Goal: Information Seeking & Learning: Check status

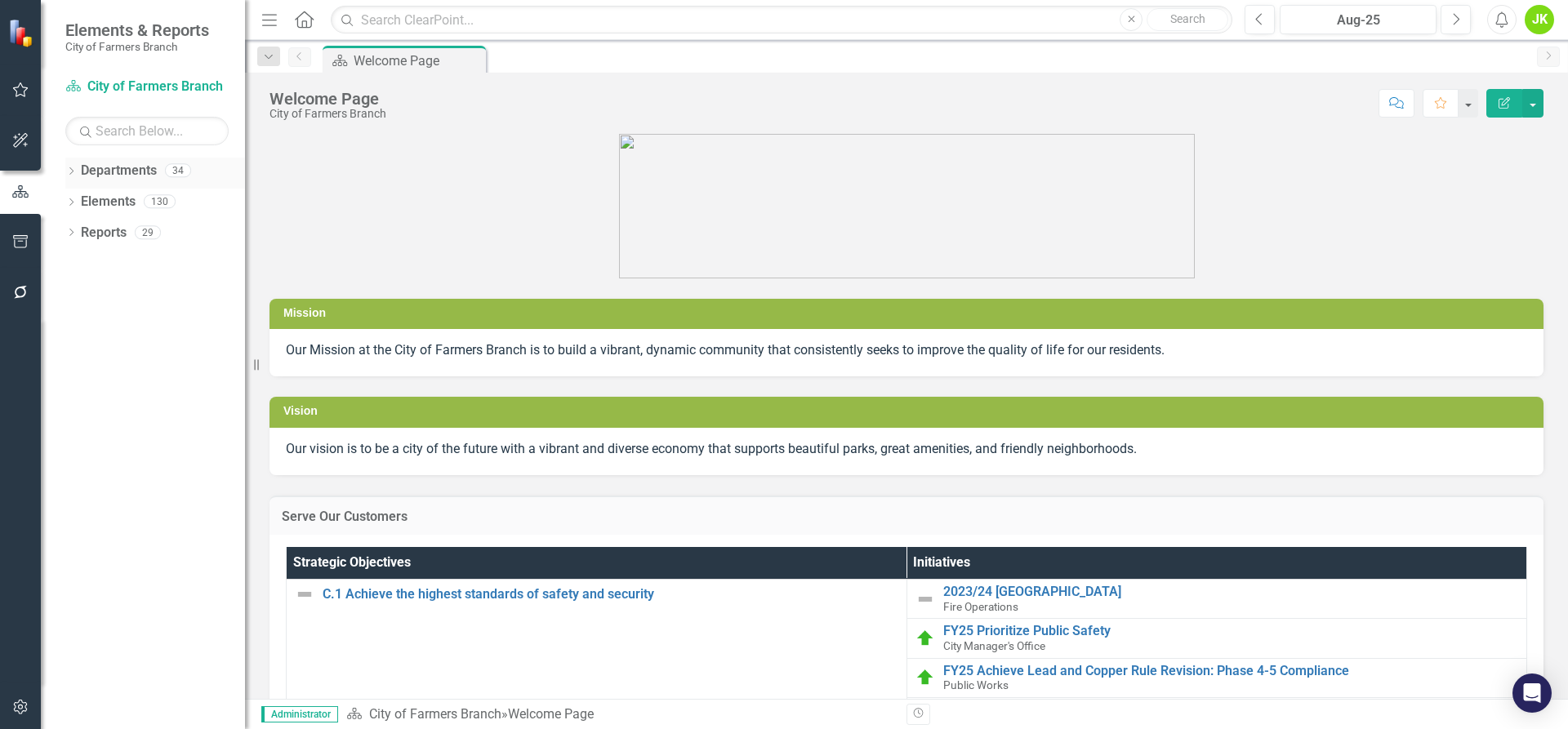
click at [84, 172] on link "Departments" at bounding box center [119, 171] width 76 height 19
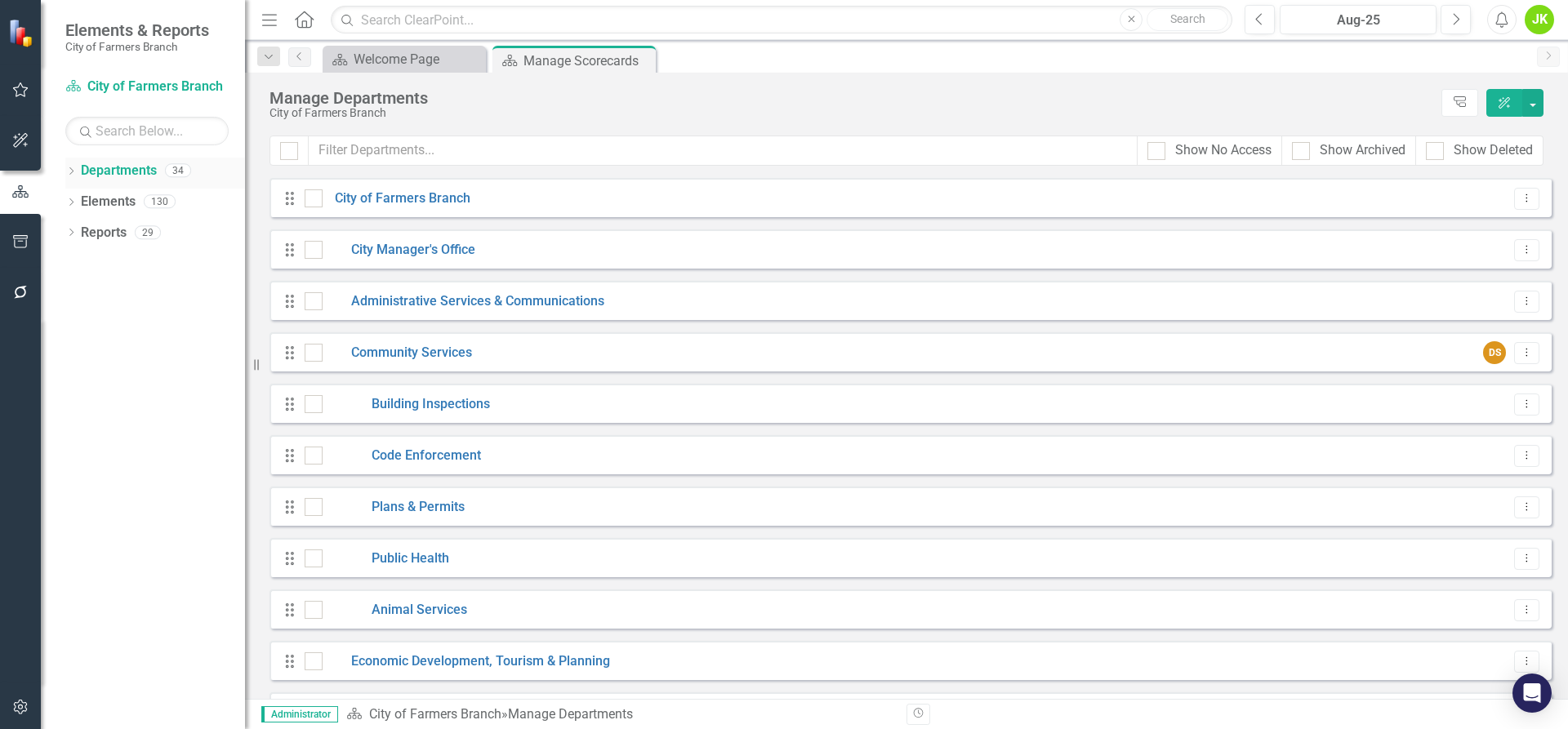
click at [71, 170] on icon "Dropdown" at bounding box center [71, 173] width 11 height 9
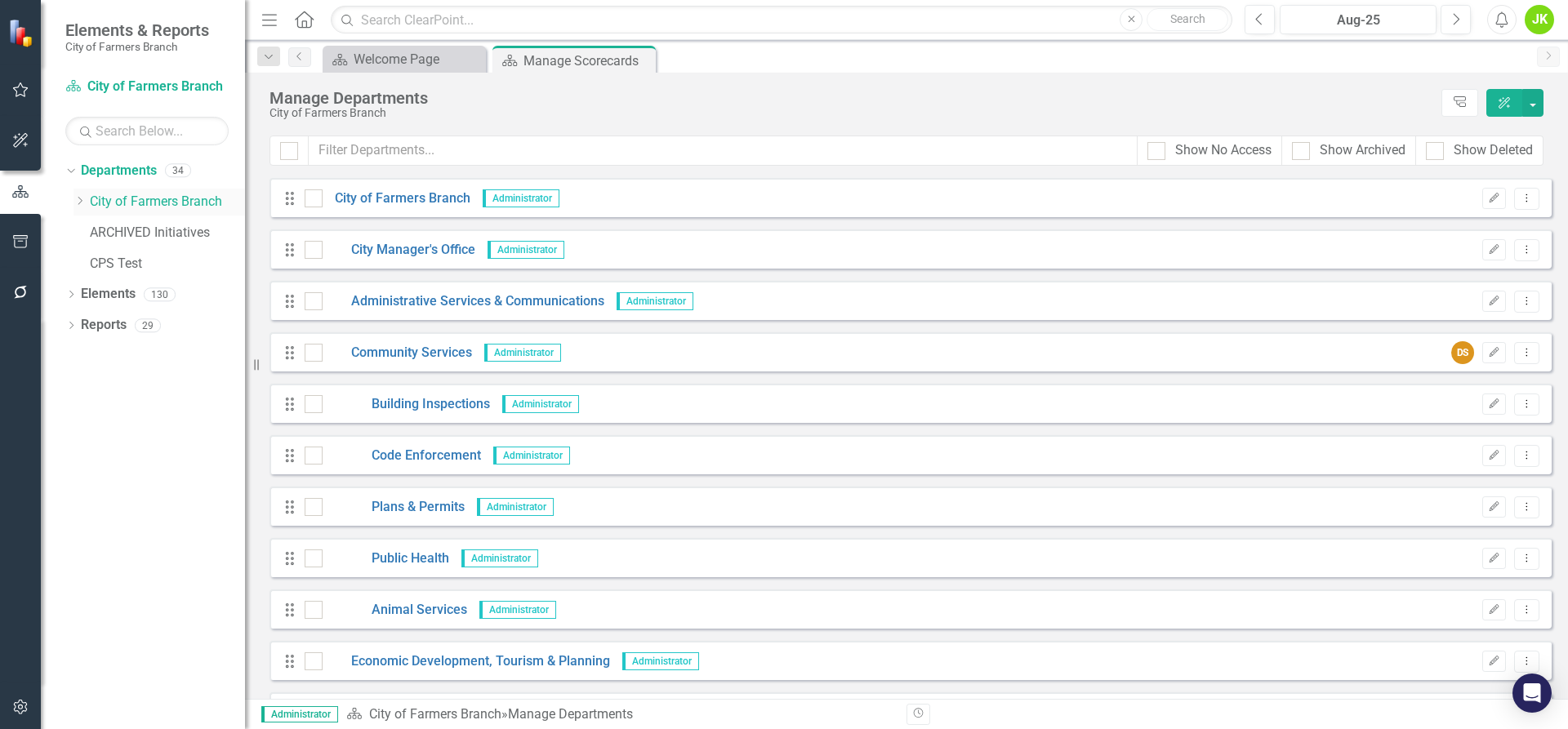
click at [74, 203] on icon "Dropdown" at bounding box center [79, 200] width 12 height 10
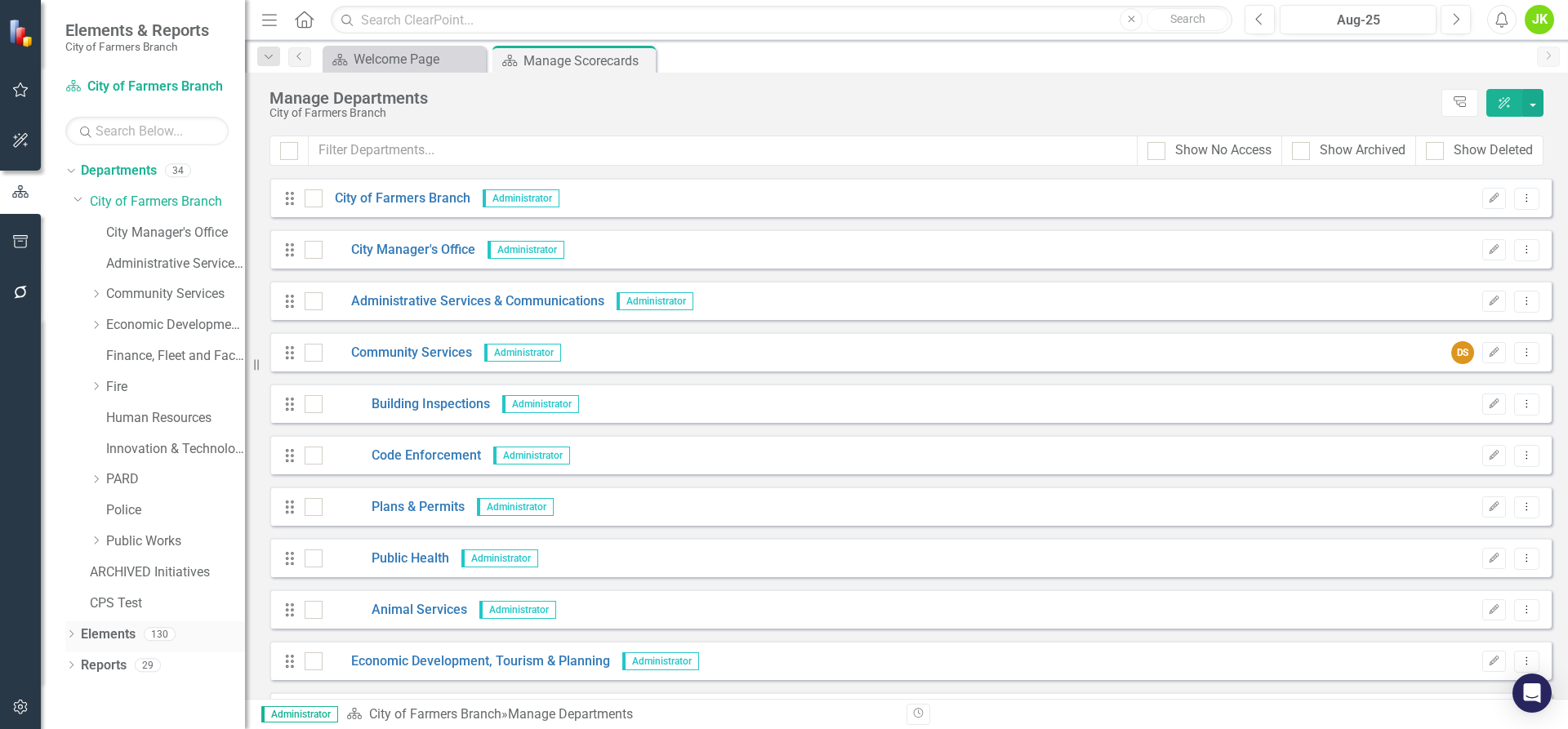
click at [73, 632] on icon "Dropdown" at bounding box center [71, 636] width 11 height 9
click at [164, 292] on link "Community Services" at bounding box center [175, 294] width 139 height 19
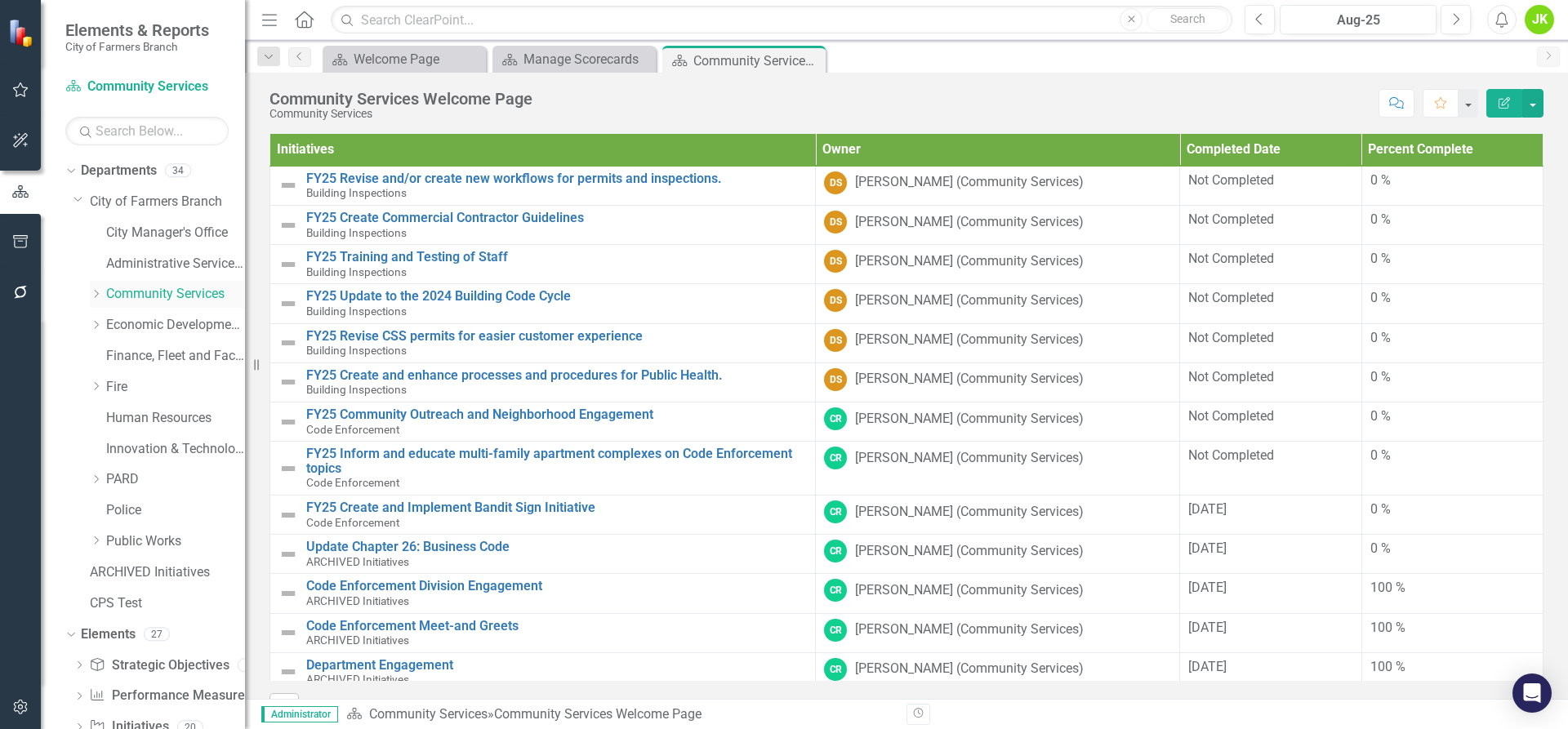
click at [98, 294] on icon at bounding box center [97, 293] width 4 height 8
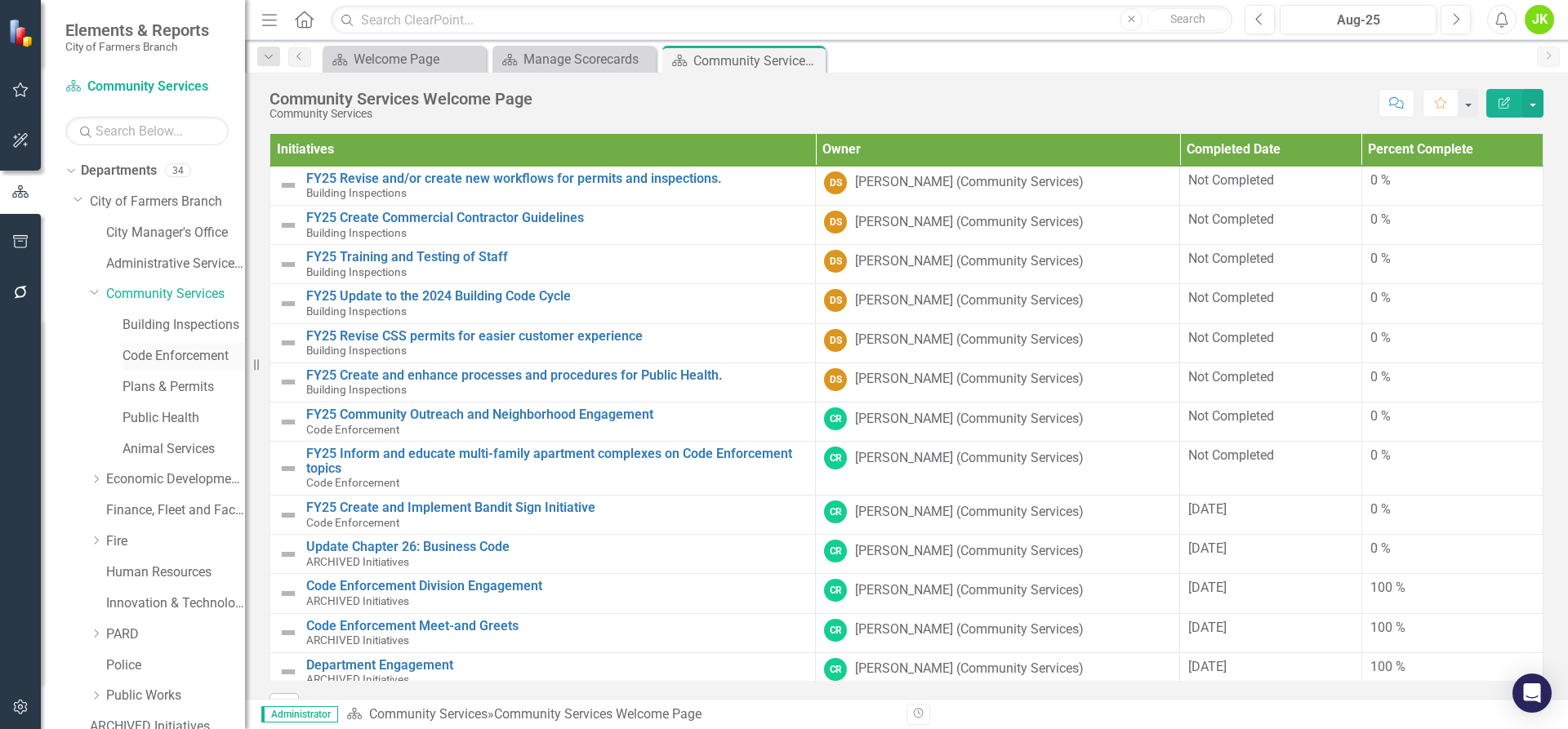
click at [151, 361] on link "Code Enforcement" at bounding box center [184, 357] width 123 height 19
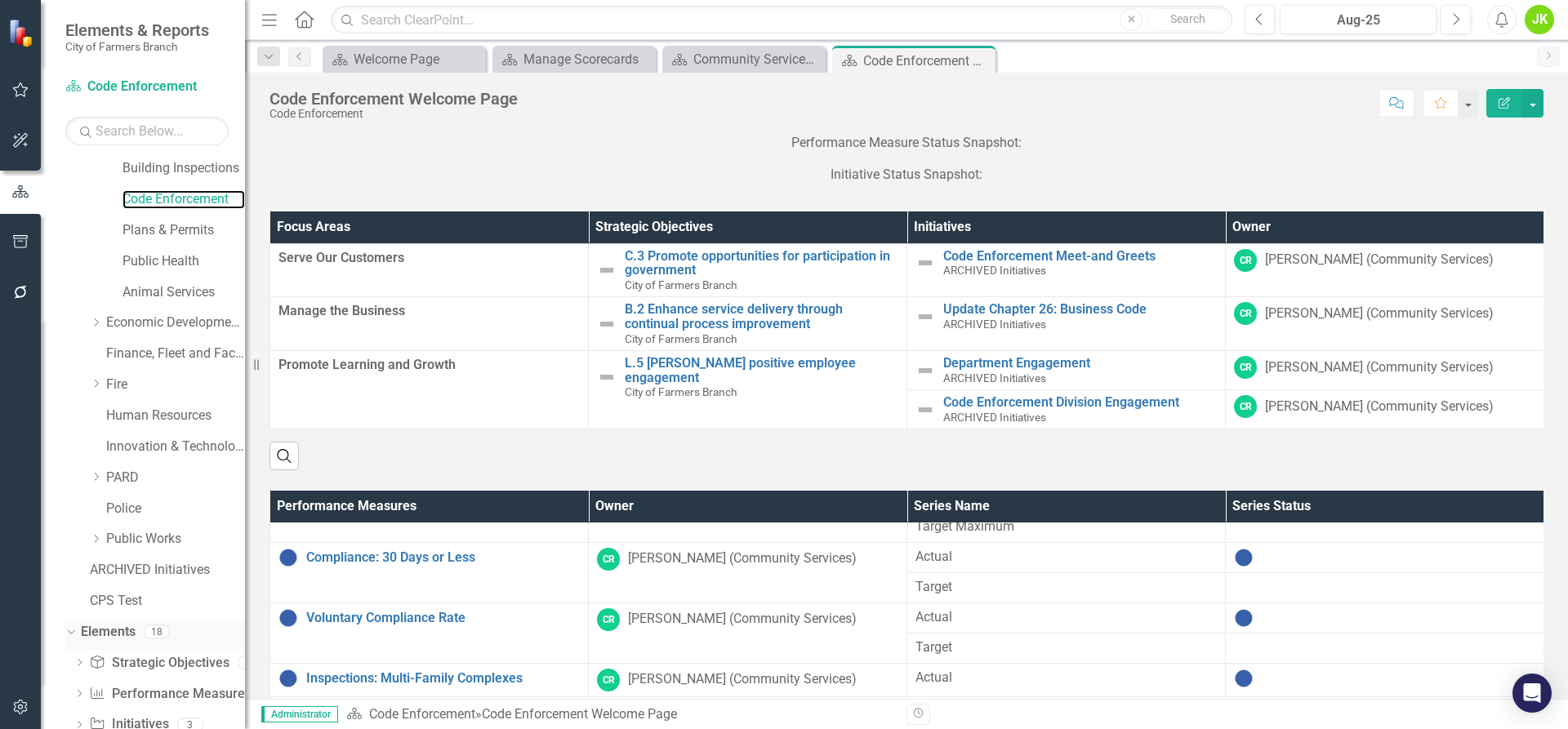
scroll to position [163, 0]
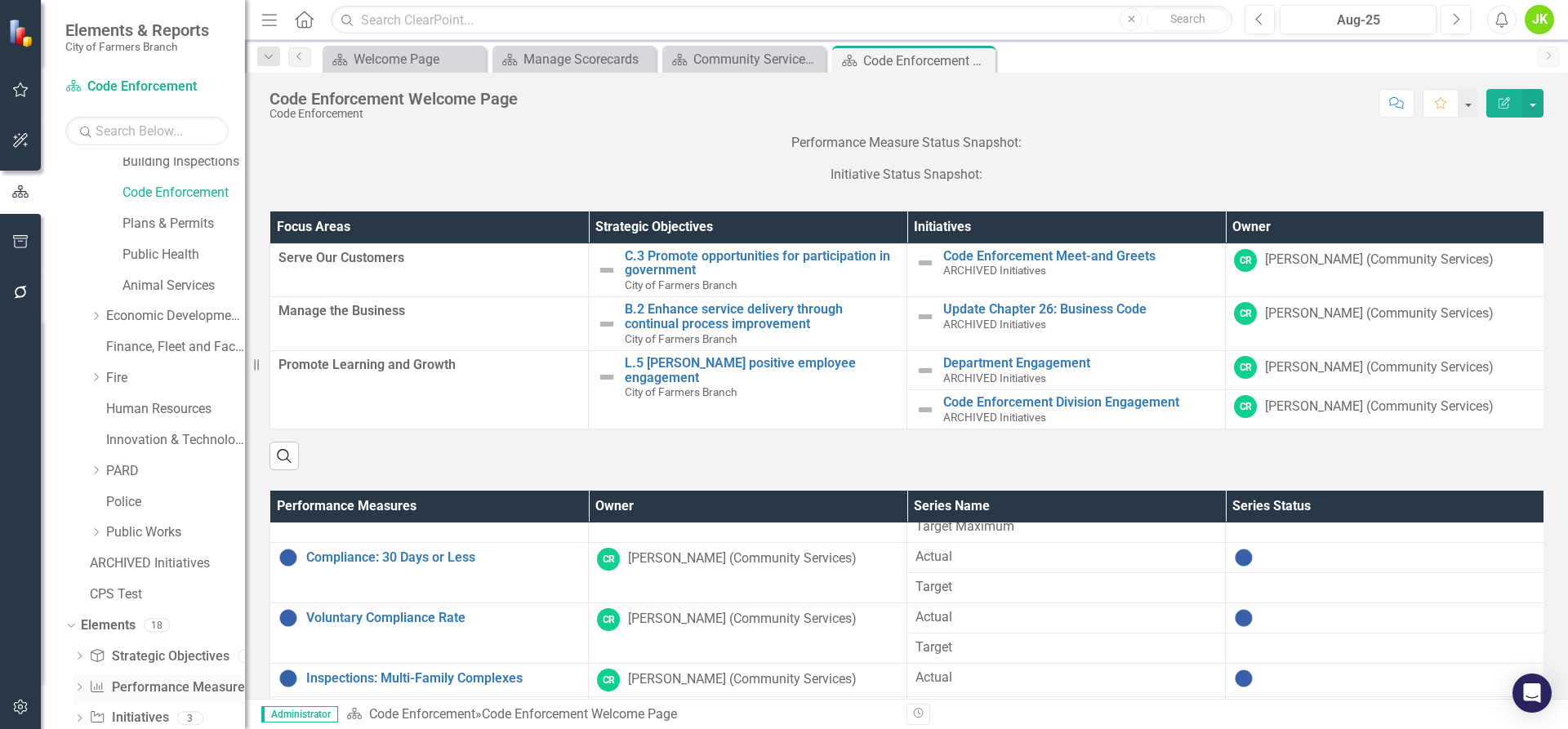
click at [149, 681] on link "Performance Measure Performance Measures" at bounding box center [170, 688] width 162 height 19
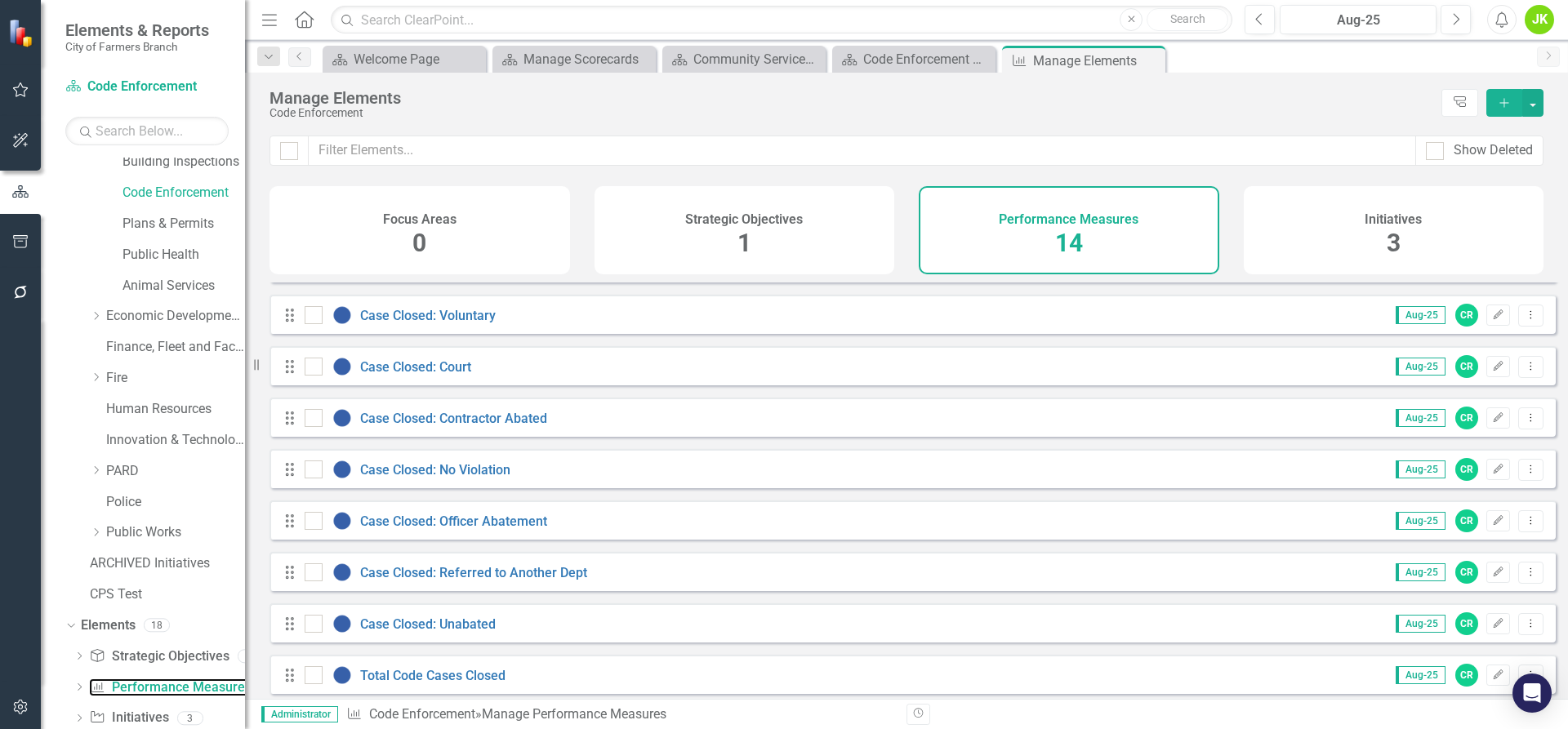
scroll to position [316, 0]
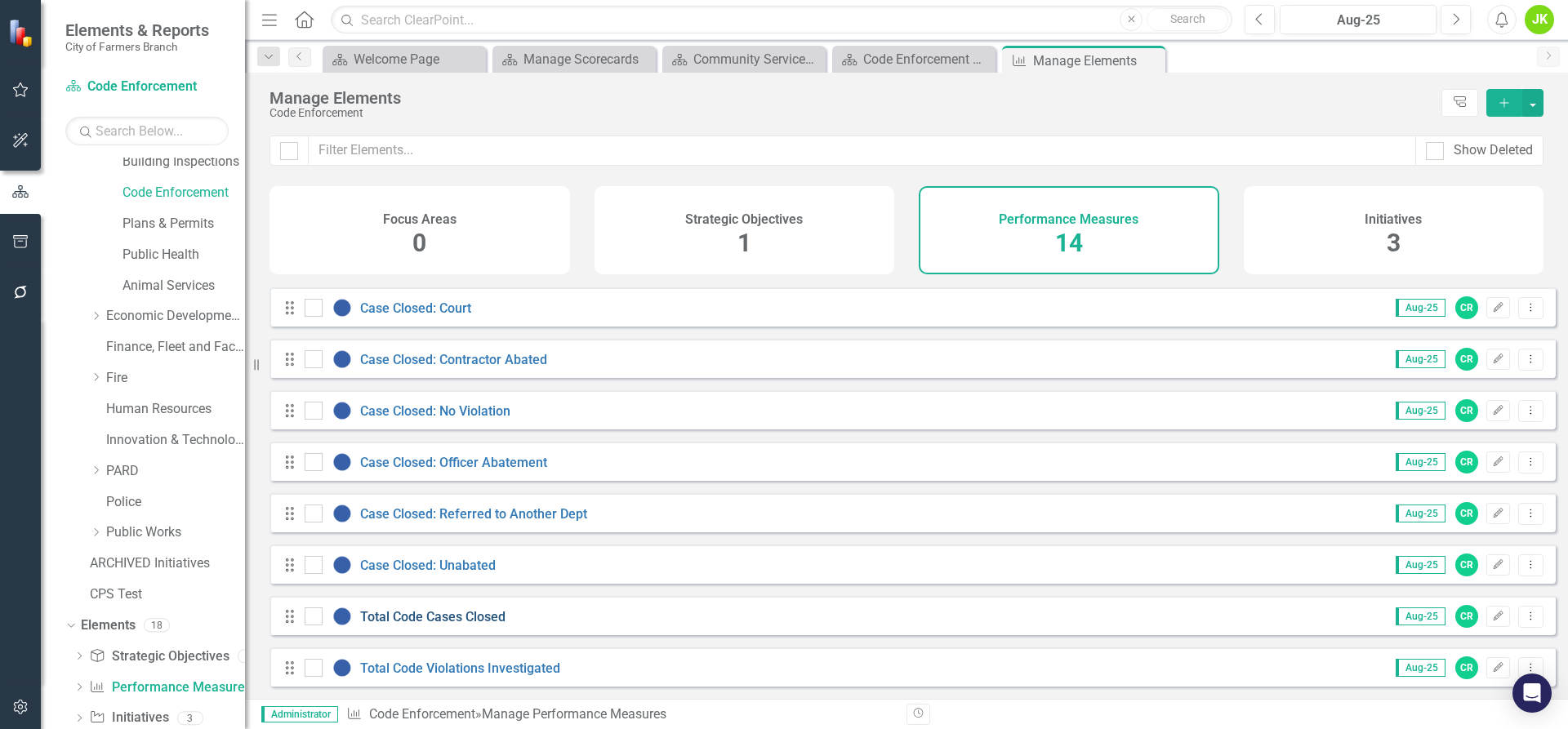
click at [454, 614] on link "Total Code Cases Closed" at bounding box center [433, 616] width 145 height 16
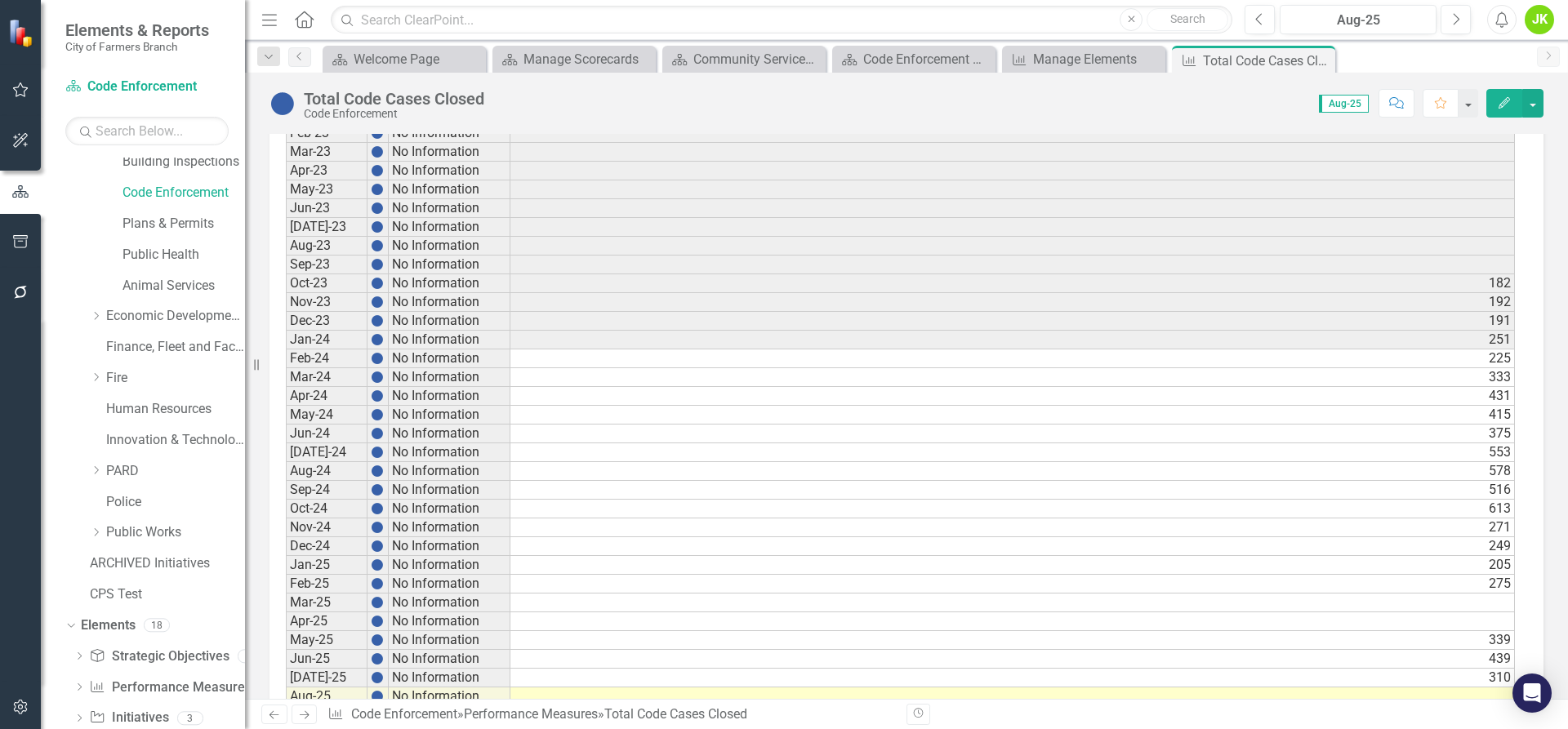
scroll to position [802, 0]
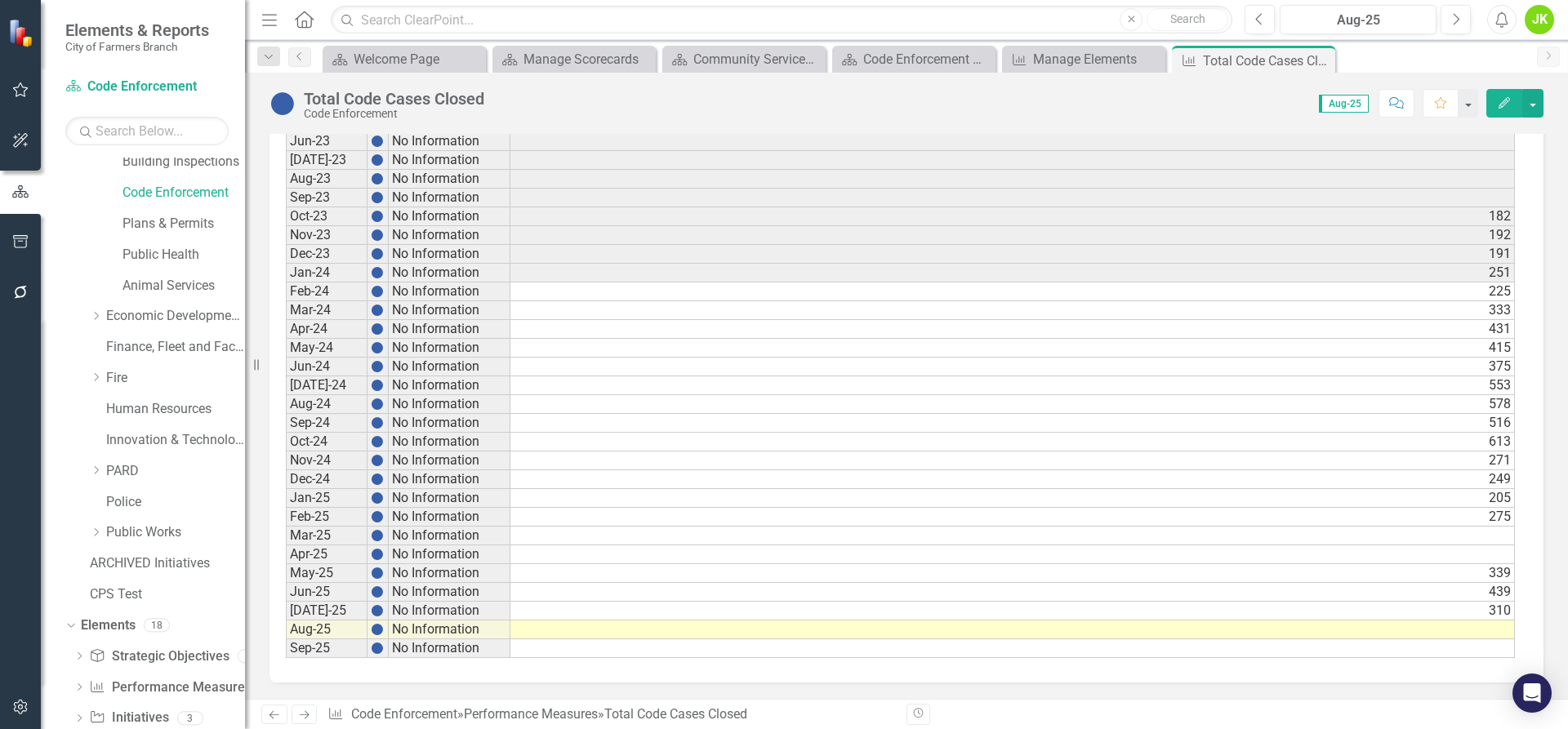
click at [329, 608] on td "[DATE]-25" at bounding box center [327, 611] width 82 height 19
click at [517, 604] on td "310" at bounding box center [1012, 611] width 1005 height 19
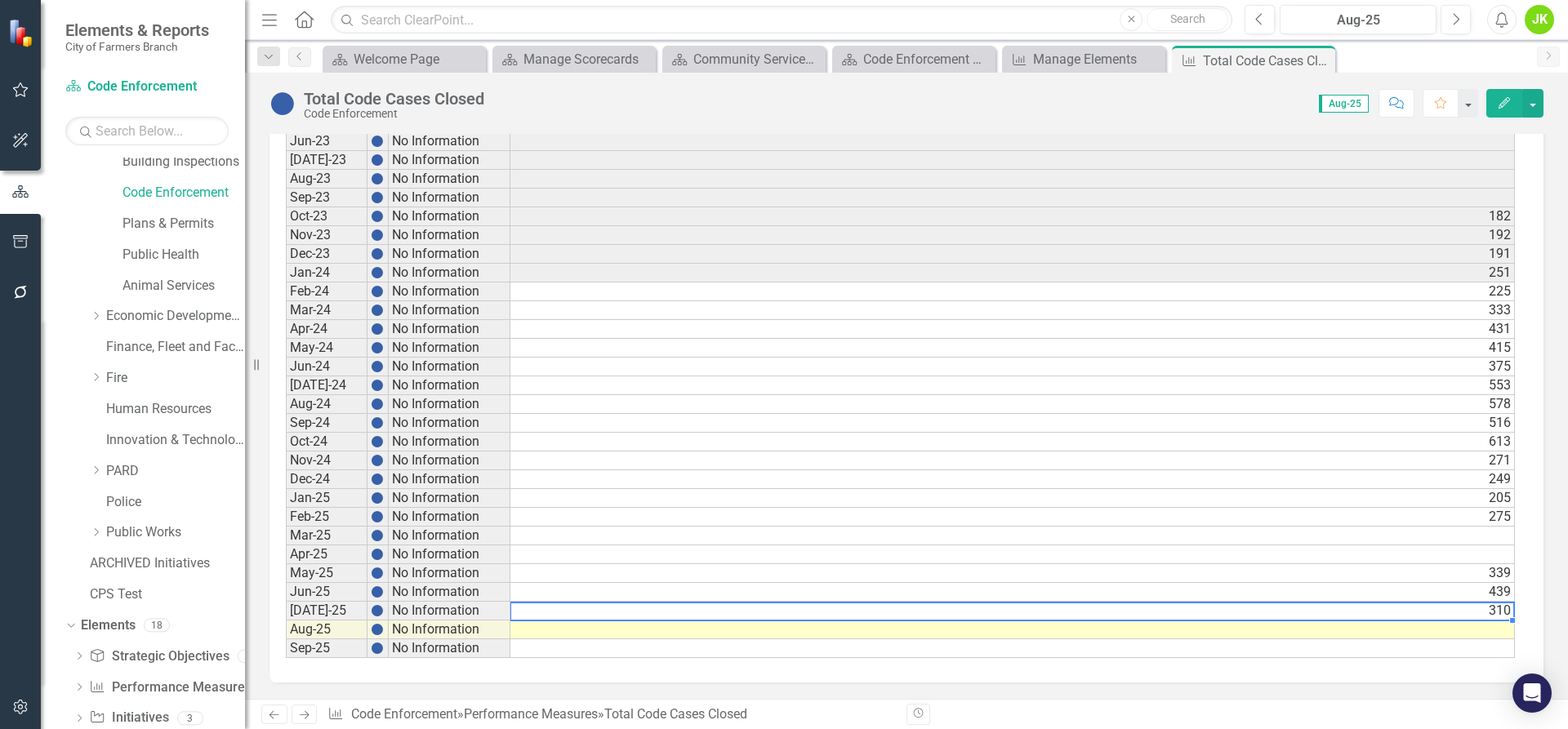
click at [703, 647] on td at bounding box center [1012, 649] width 1005 height 19
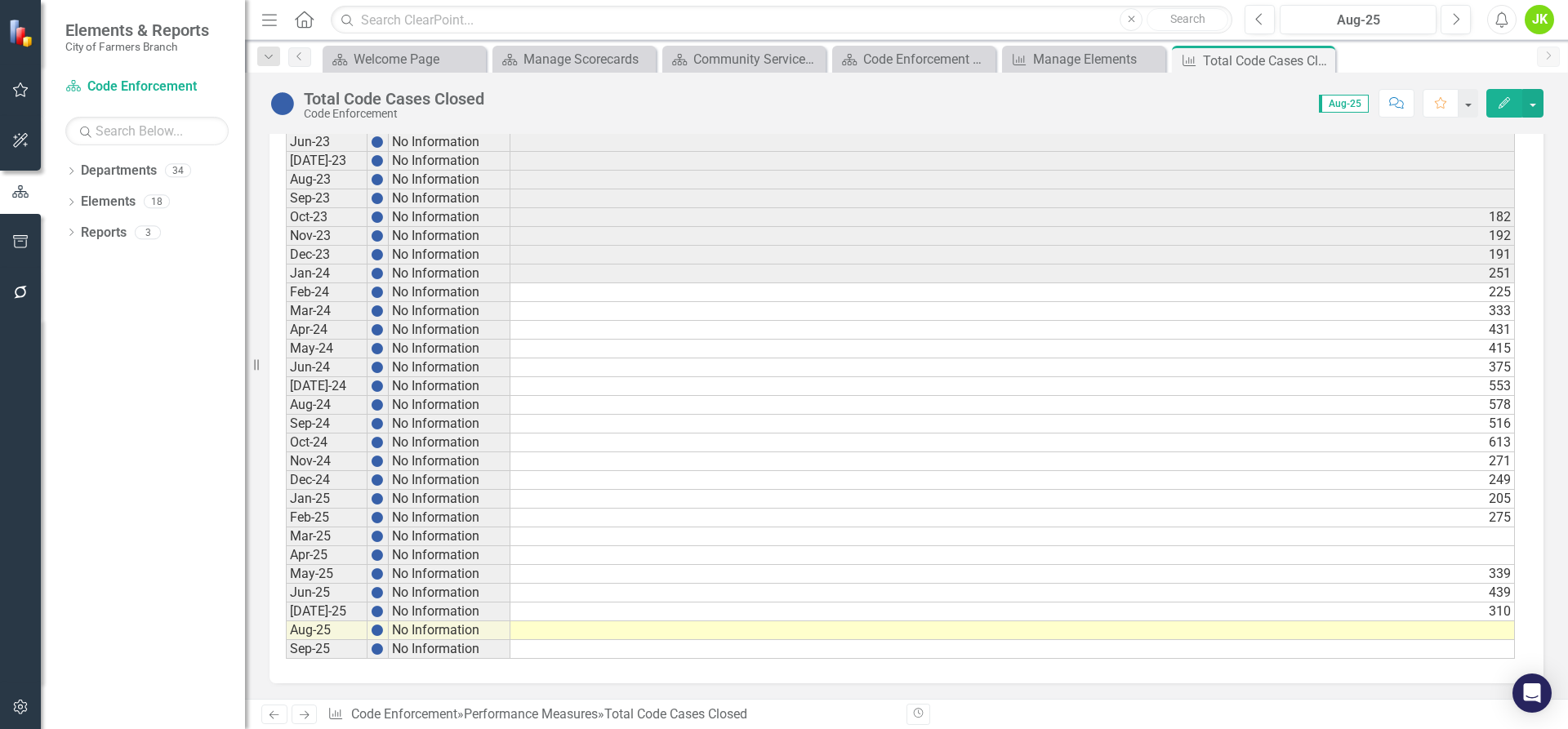
scroll to position [802, 0]
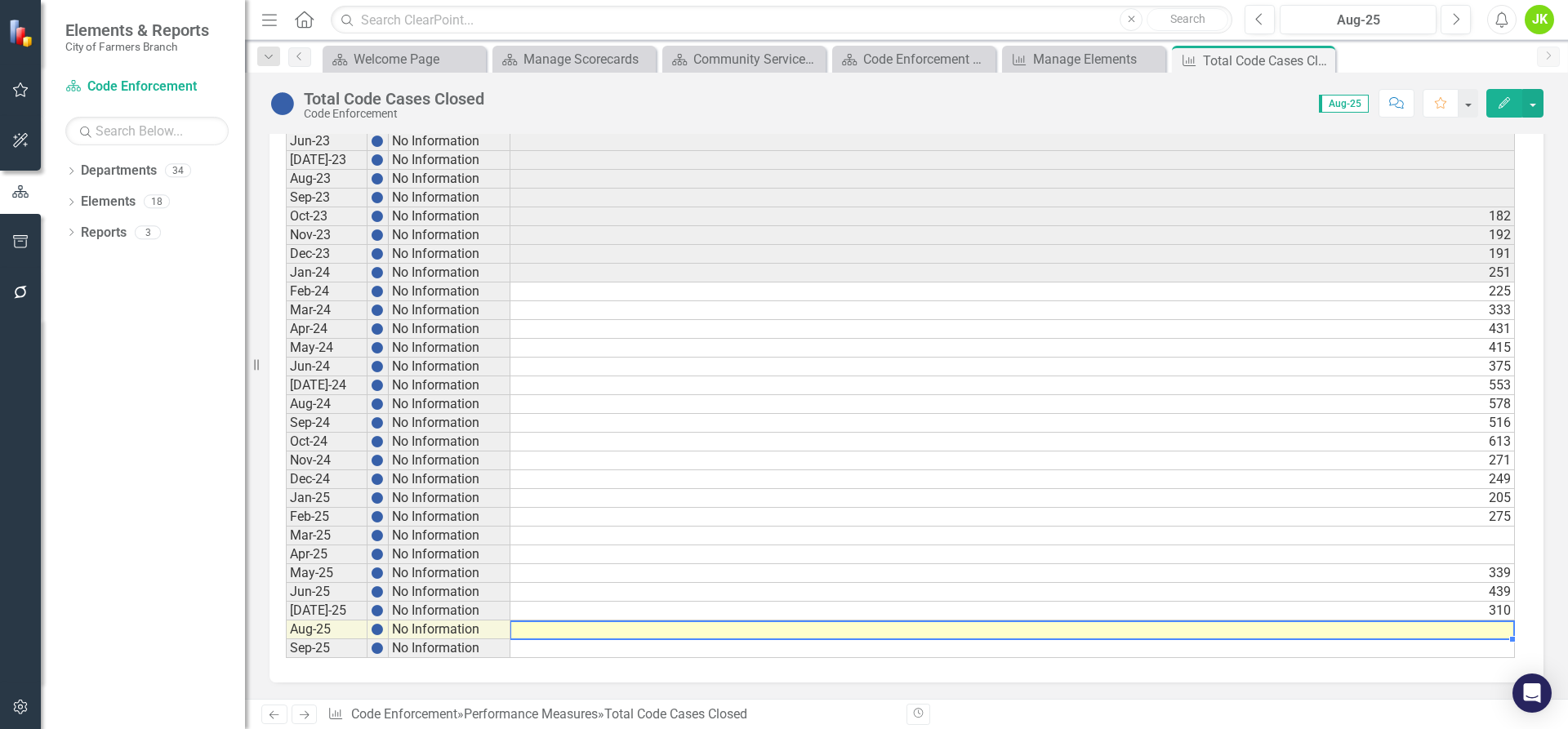
click at [550, 631] on td at bounding box center [1012, 630] width 1005 height 19
click at [581, 608] on td "310" at bounding box center [1012, 611] width 1005 height 19
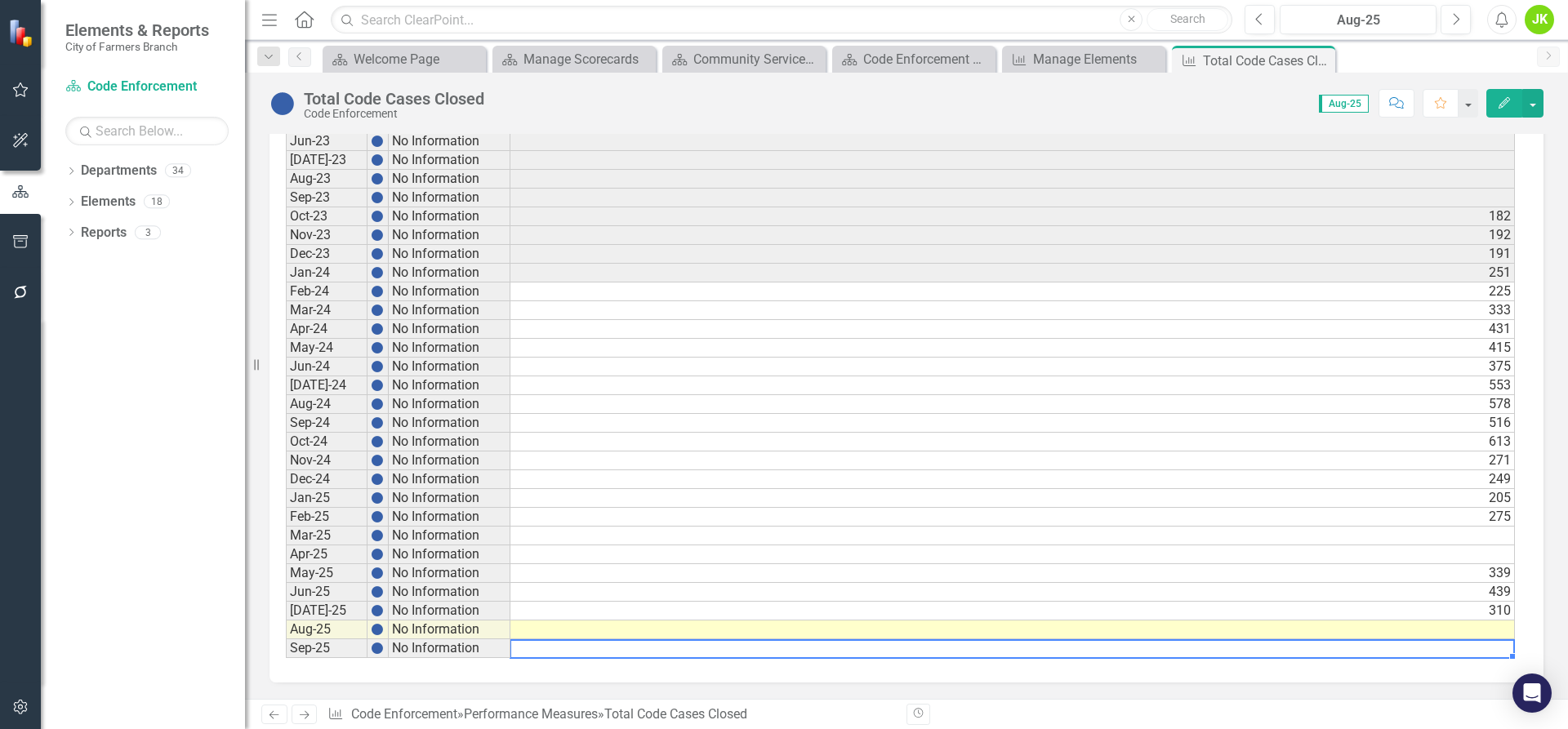
click at [588, 644] on td at bounding box center [1012, 649] width 1005 height 19
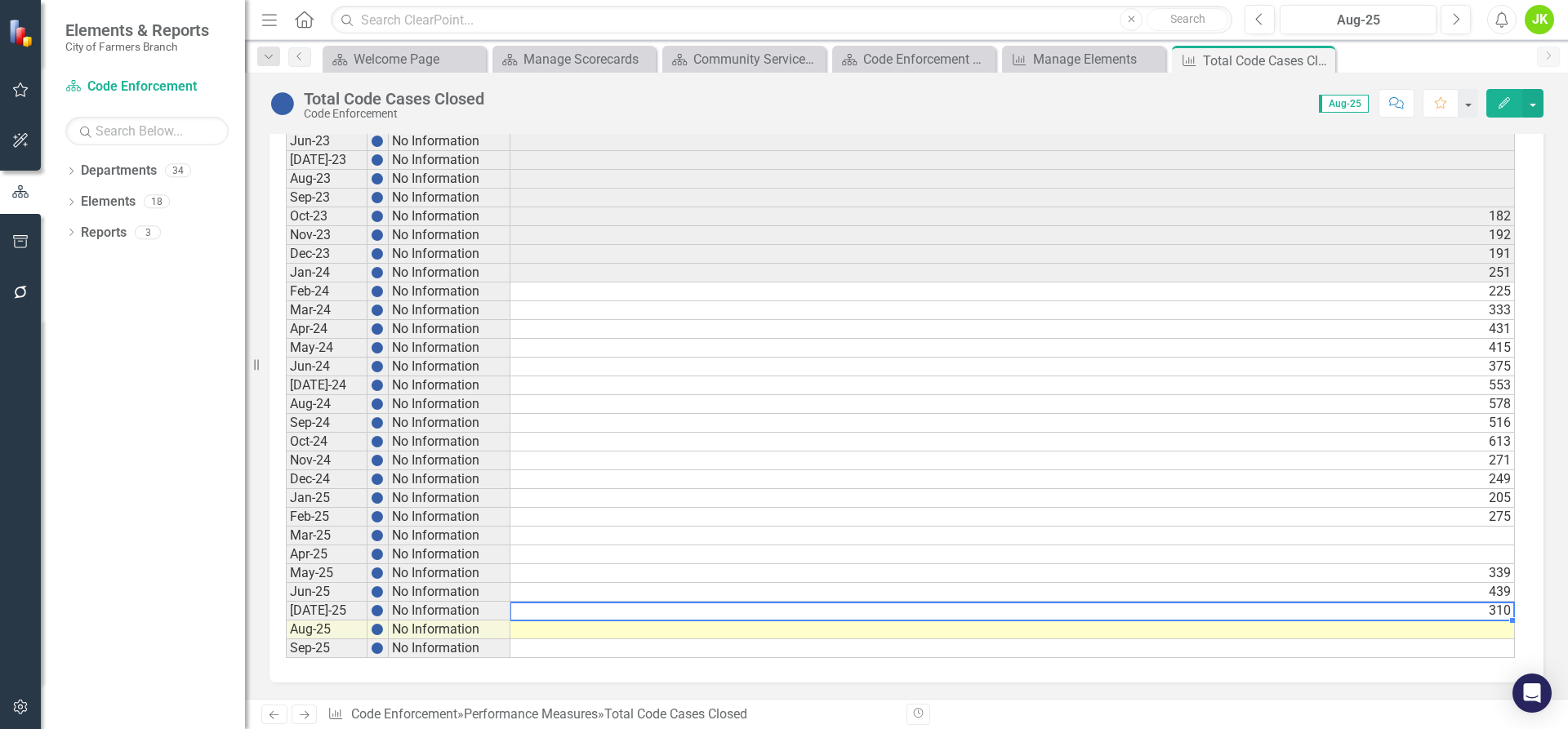
click at [583, 607] on td "310" at bounding box center [1012, 611] width 1005 height 19
click at [302, 614] on td "[DATE]-25" at bounding box center [327, 611] width 82 height 19
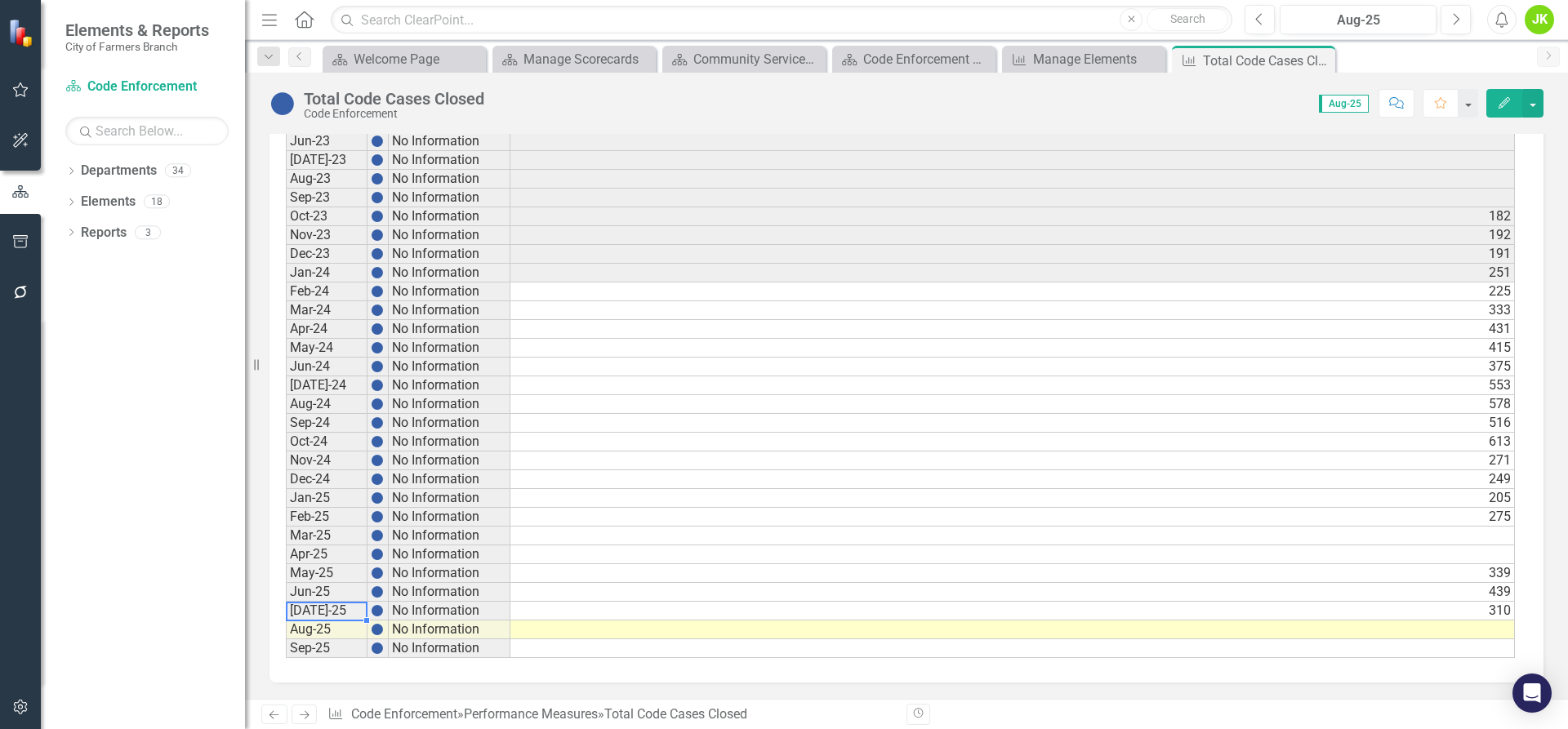
click at [283, 605] on div "Period Status Actual Sep-20 No Information Sep-21 No Information Sep-22 No Info…" at bounding box center [906, 317] width 1274 height 733
click at [278, 605] on div "Period Status Actual Sep-20 No Information Sep-21 No Information Sep-22 No Info…" at bounding box center [906, 317] width 1274 height 733
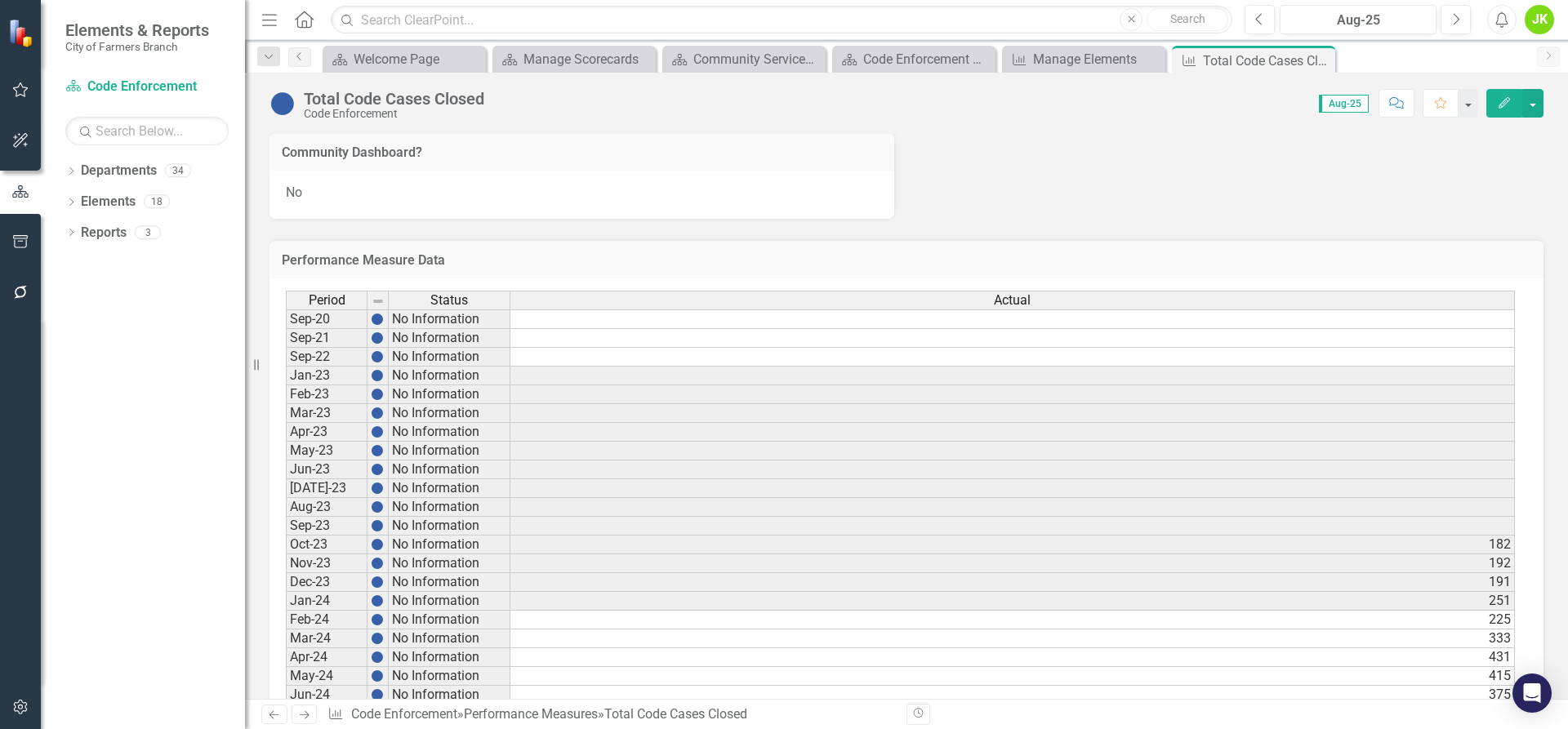
scroll to position [490, 0]
